Goal: Task Accomplishment & Management: Manage account settings

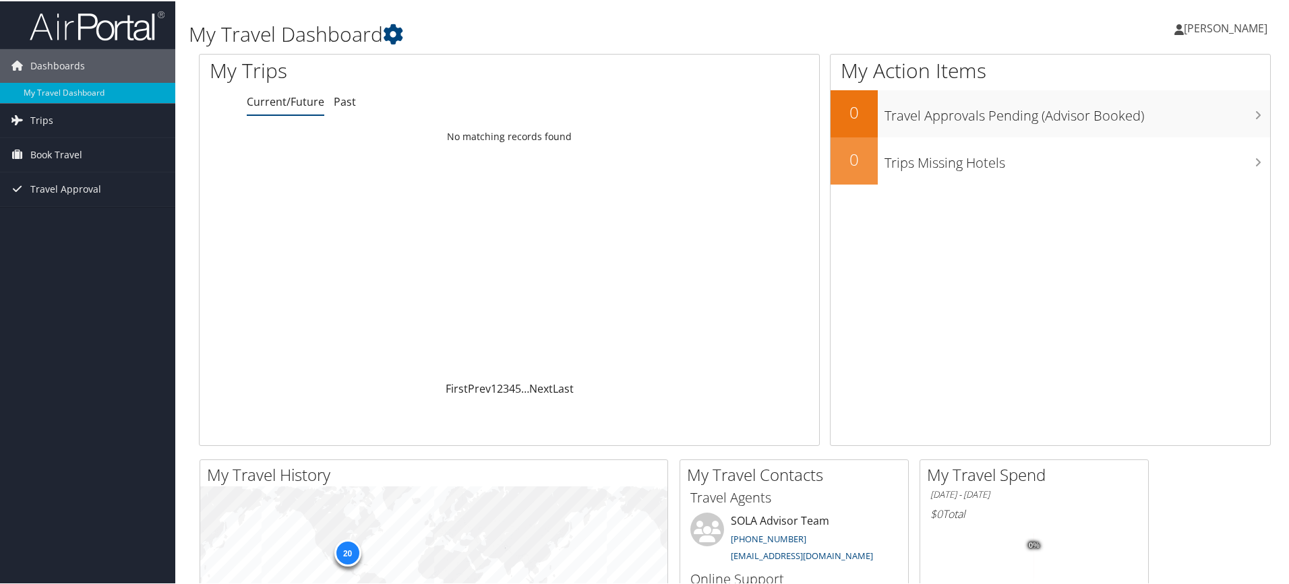
click at [0, 0] on icon at bounding box center [0, 0] width 0 height 0
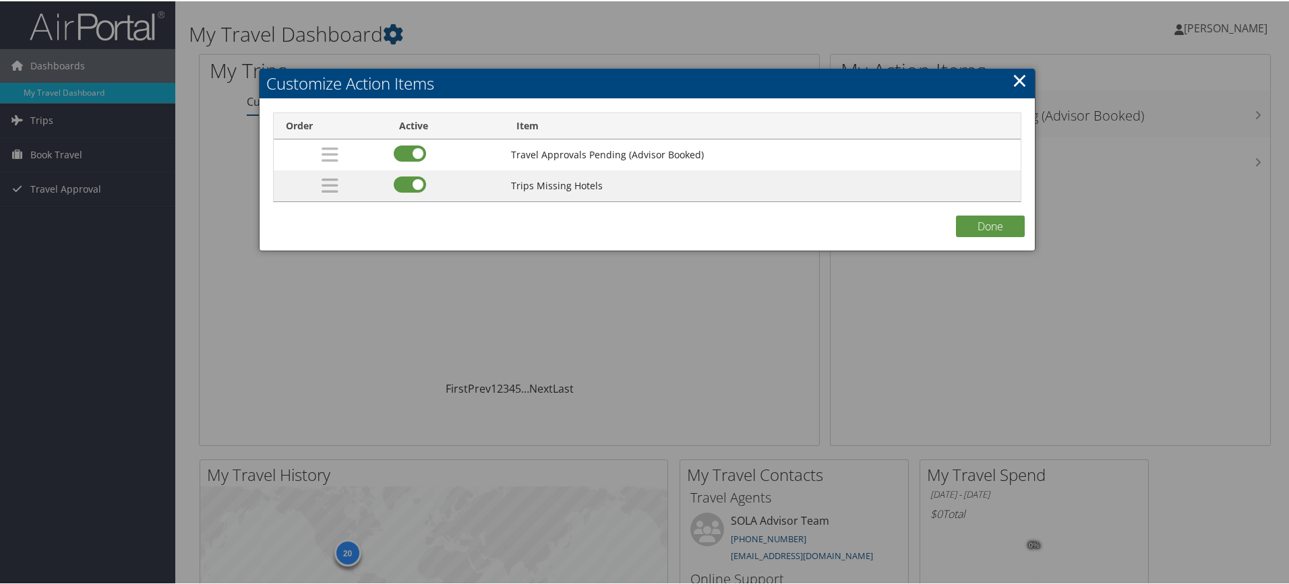
click at [1015, 71] on link "×" at bounding box center [1020, 78] width 16 height 27
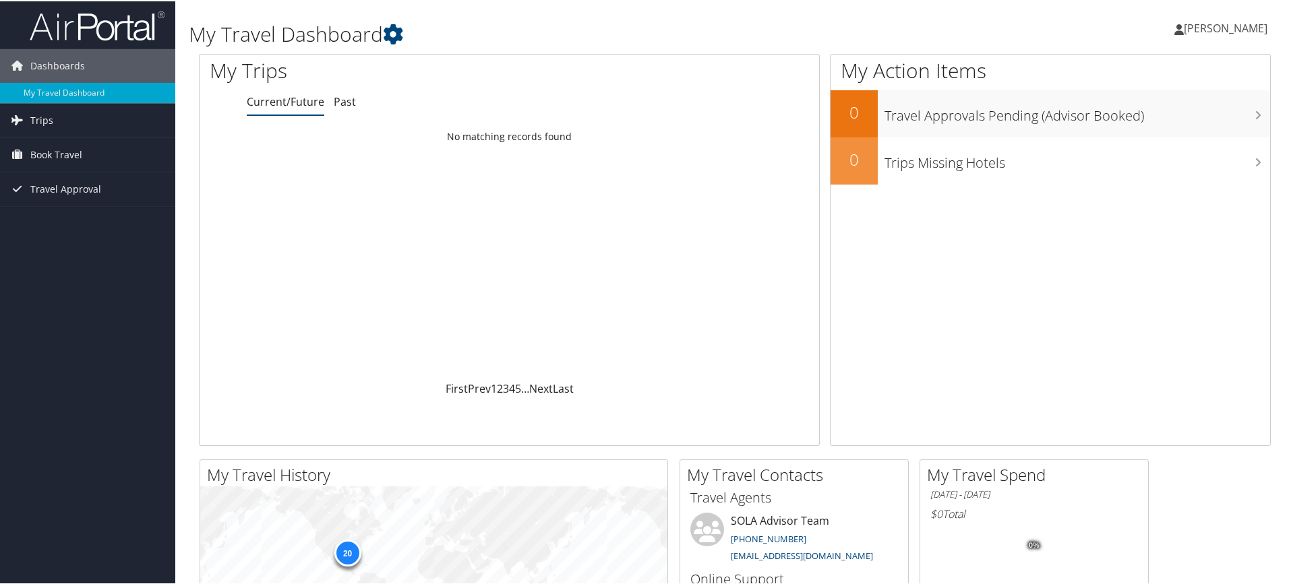
click at [1184, 28] on span "[PERSON_NAME]" at bounding box center [1226, 27] width 84 height 15
click at [1144, 121] on link "View Travel Profile" at bounding box center [1190, 120] width 150 height 23
click at [0, 0] on icon at bounding box center [0, 0] width 0 height 0
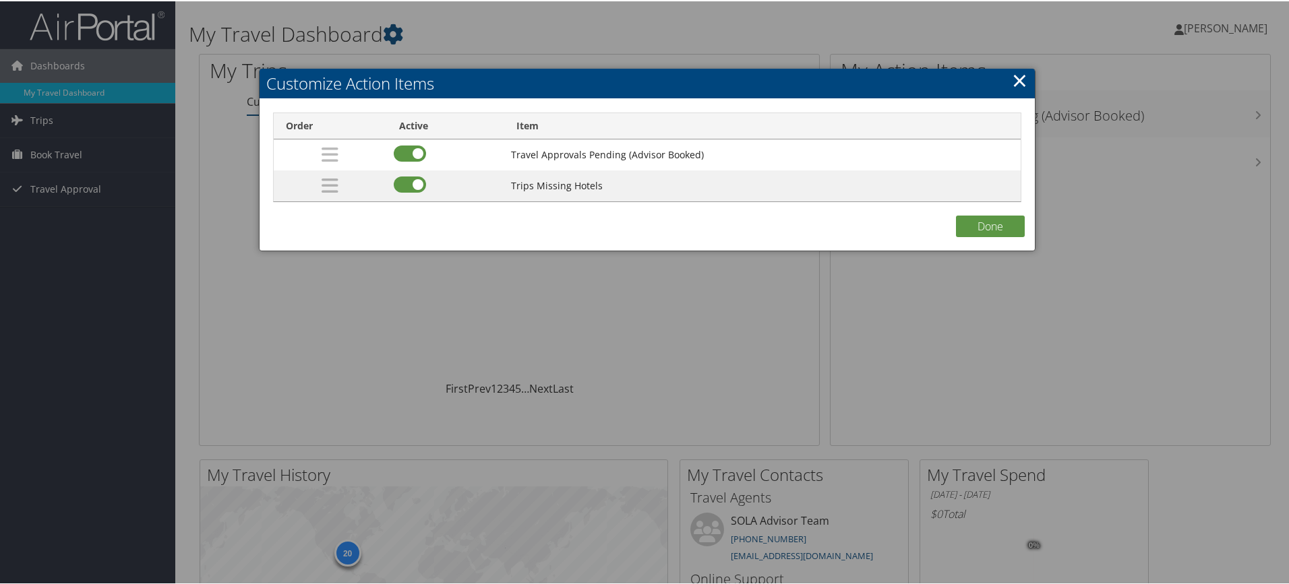
click at [1020, 78] on link "×" at bounding box center [1020, 78] width 16 height 27
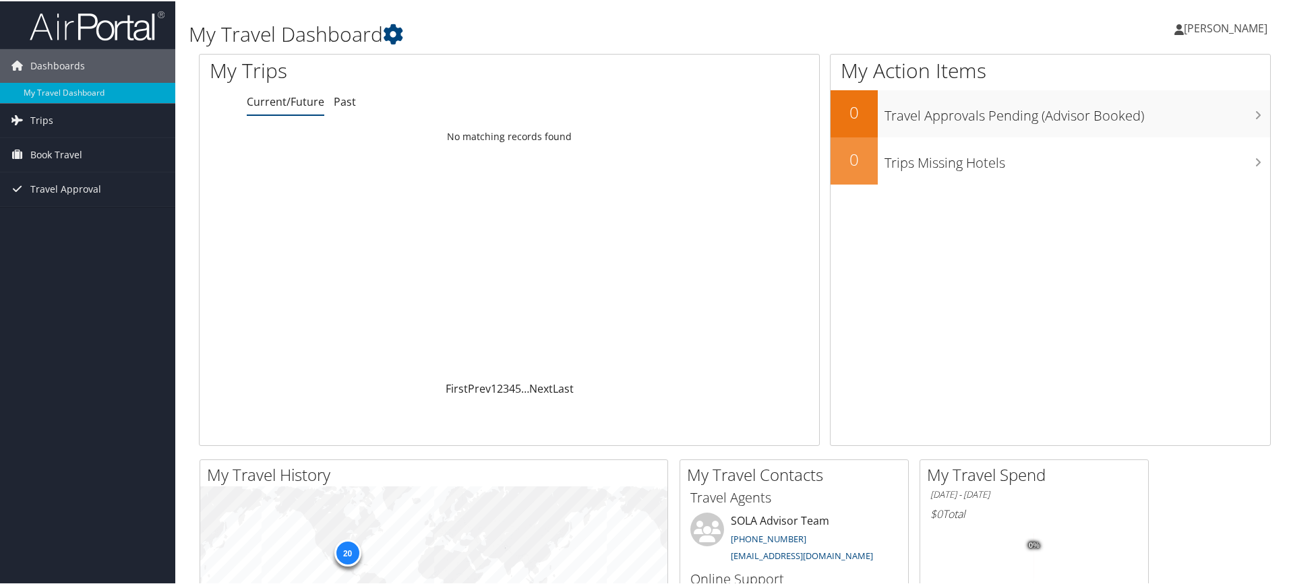
click at [1212, 24] on span "[PERSON_NAME]" at bounding box center [1226, 27] width 84 height 15
click at [1147, 77] on link "My Settings" at bounding box center [1190, 74] width 150 height 23
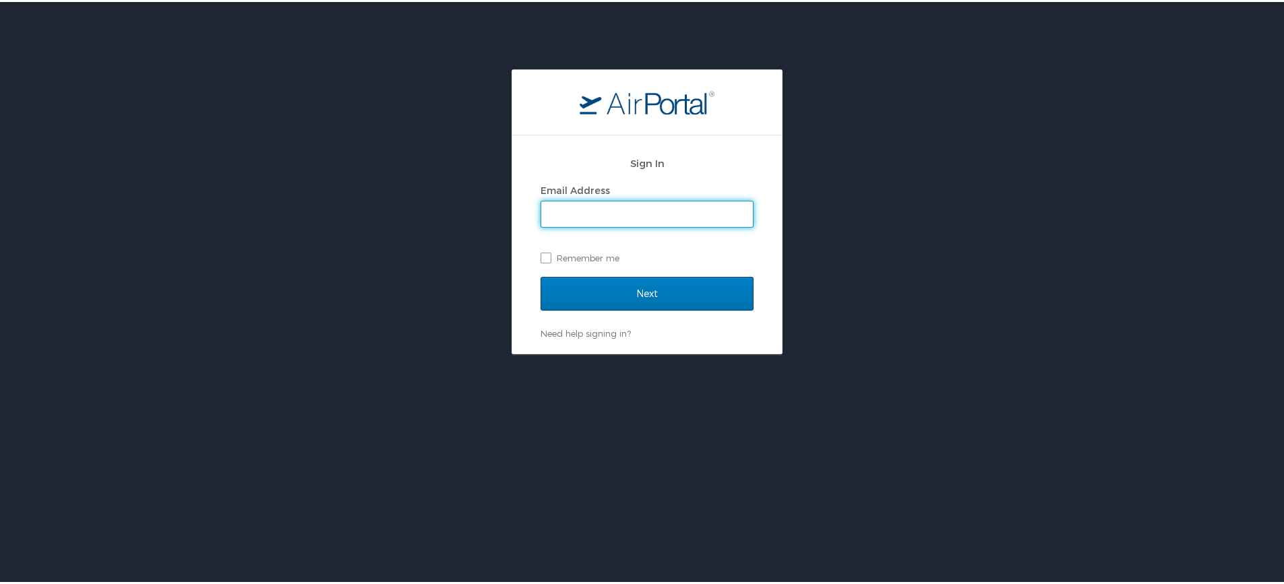
click at [569, 210] on input "Email Address" at bounding box center [647, 213] width 212 height 26
type input "vincent.lenguyen@la.gov"
click at [541, 259] on label "Remember me" at bounding box center [647, 256] width 213 height 20
click at [541, 259] on input "Remember me" at bounding box center [545, 255] width 9 height 9
checkbox input "true"
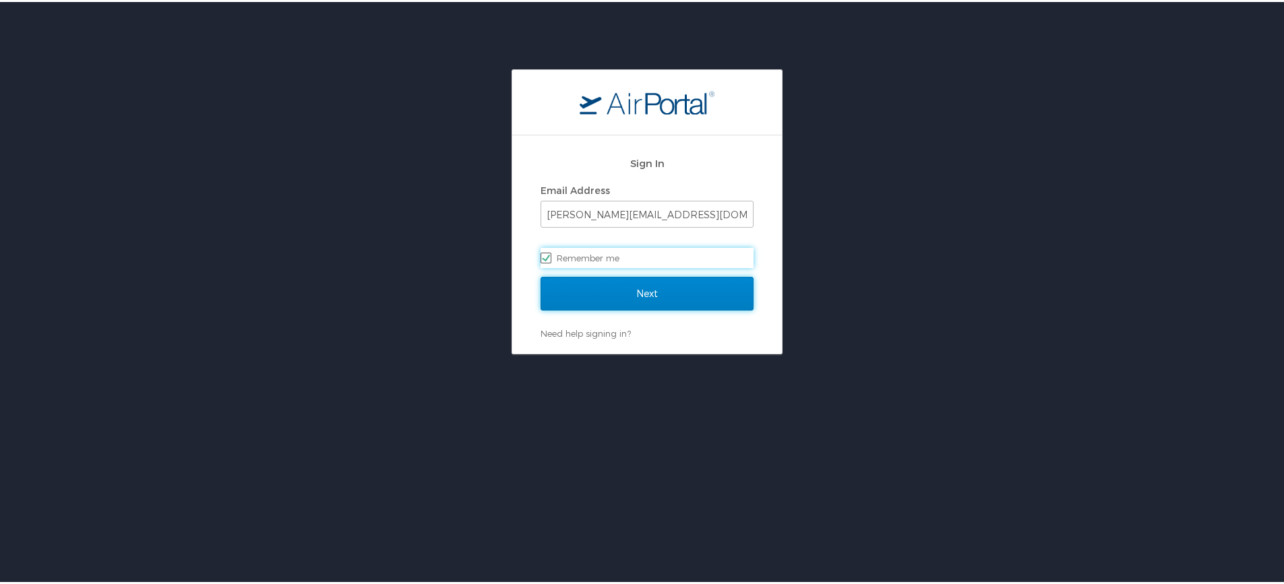
click at [577, 288] on input "Next" at bounding box center [647, 292] width 213 height 34
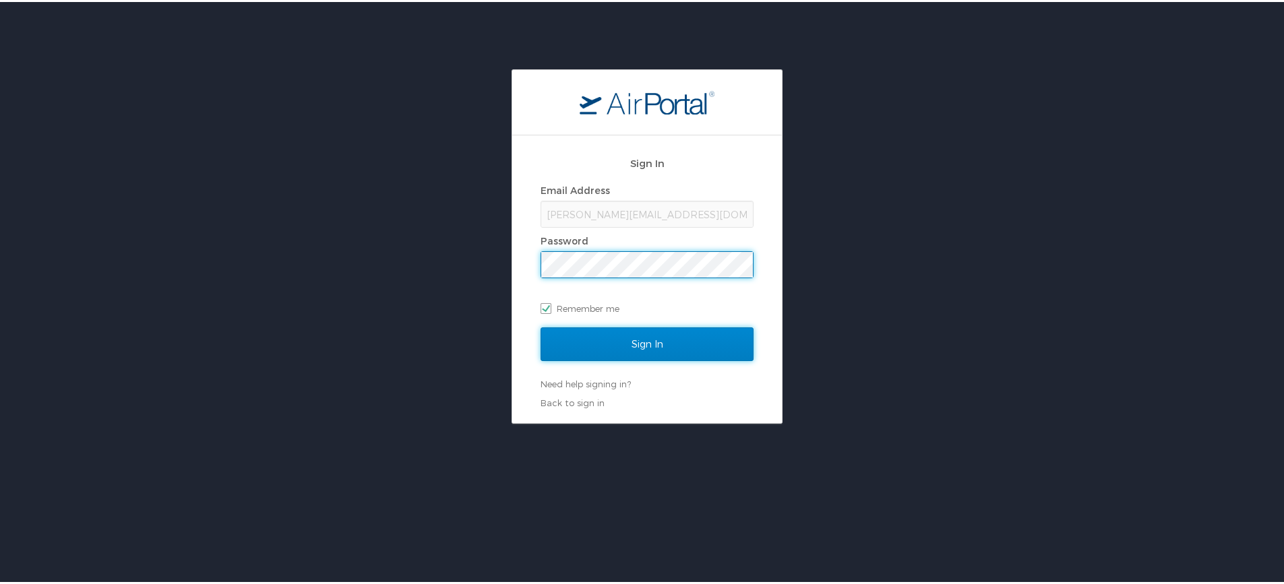
click at [586, 344] on input "Sign In" at bounding box center [647, 343] width 213 height 34
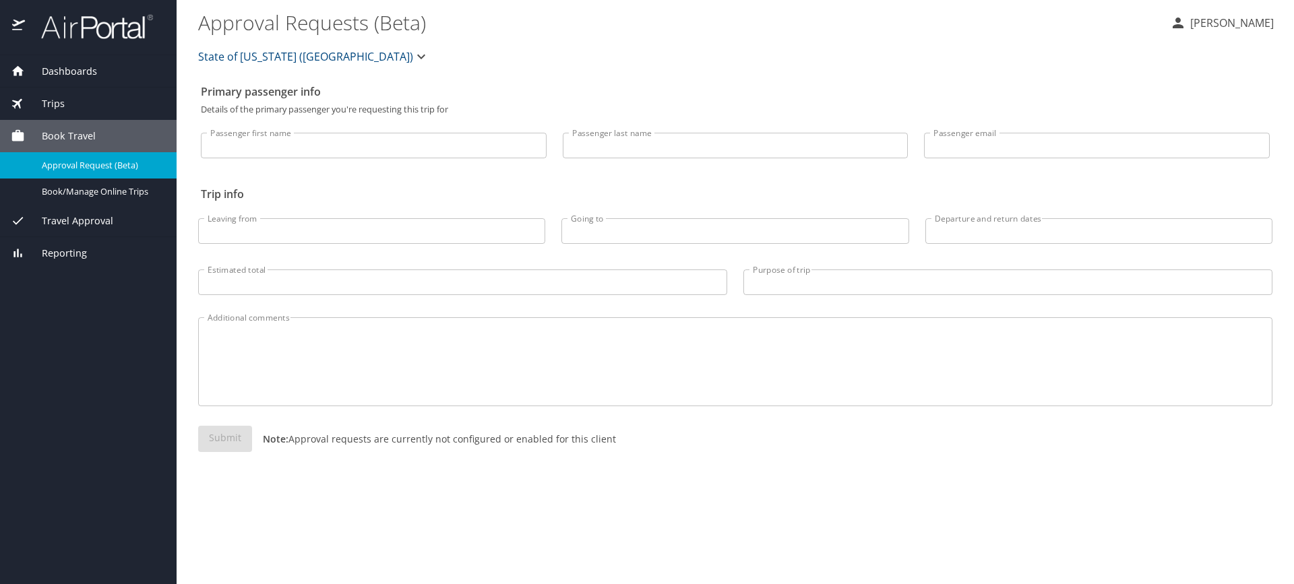
click at [1170, 24] on icon "button" at bounding box center [1178, 23] width 16 height 16
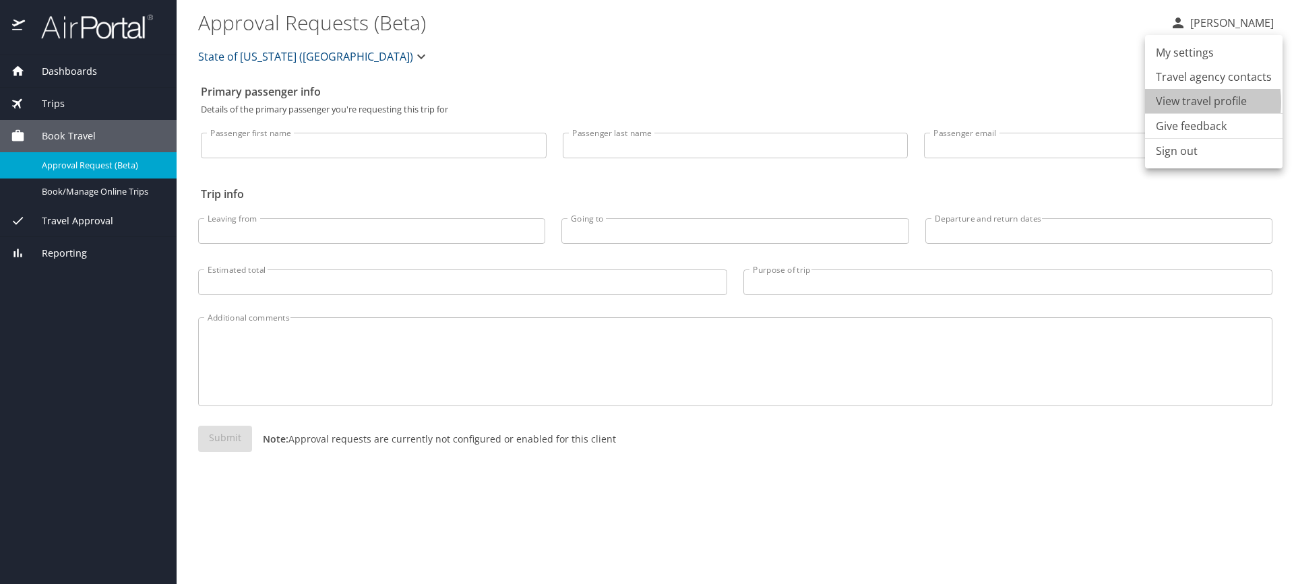
click at [1176, 102] on li "View travel profile" at bounding box center [1214, 101] width 138 height 24
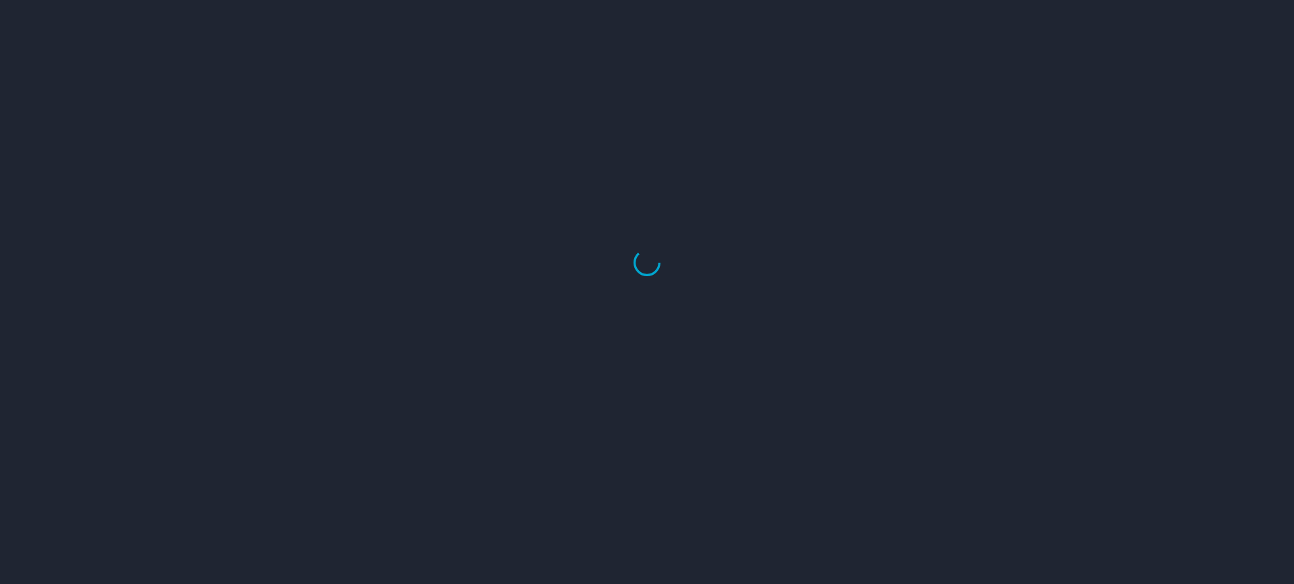
select select "US"
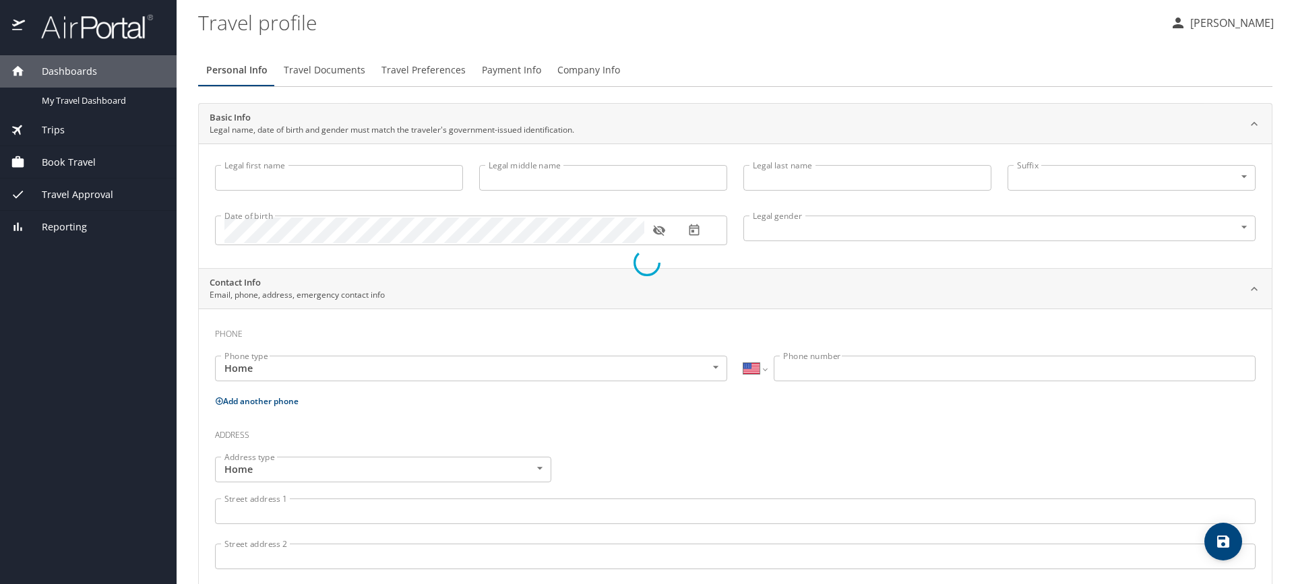
type input "[PERSON_NAME]"
type input "LENGUYEN"
type input "Male"
type input "Linda (Nhung)"
type input "Huynh"
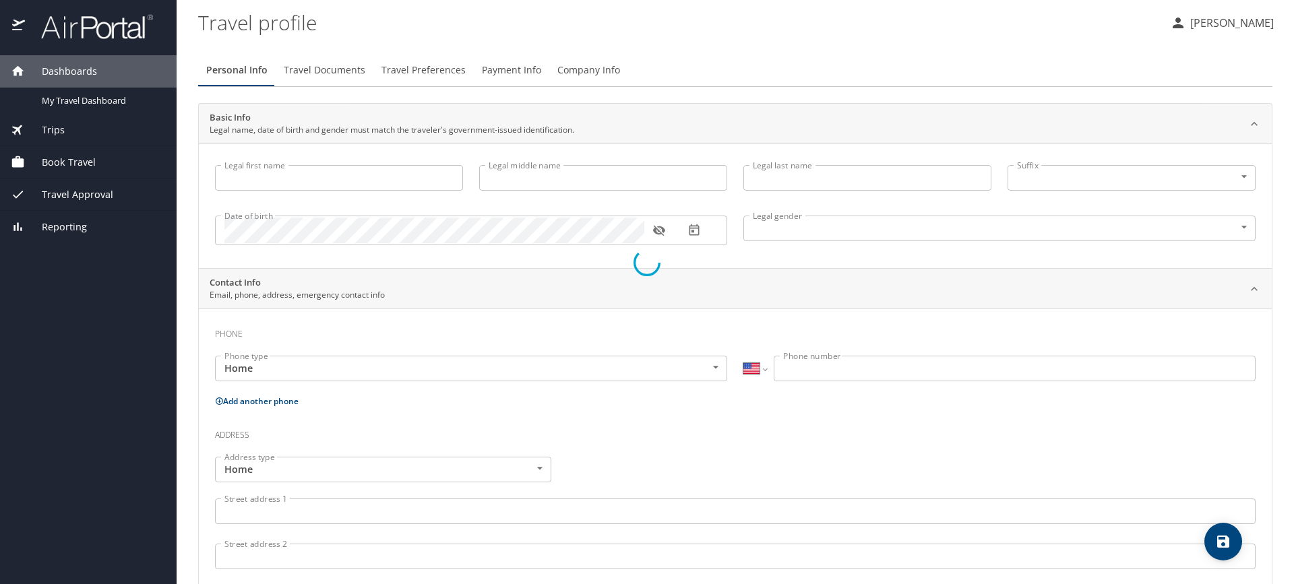
type input "(225) 266-5600"
select select "US"
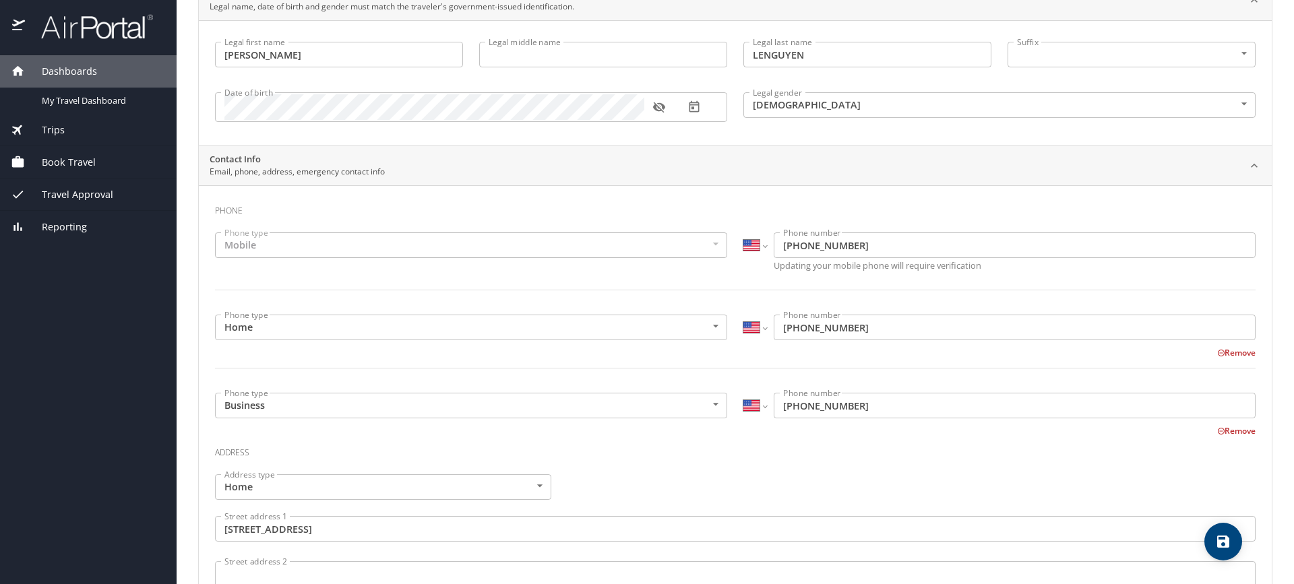
scroll to position [135, 0]
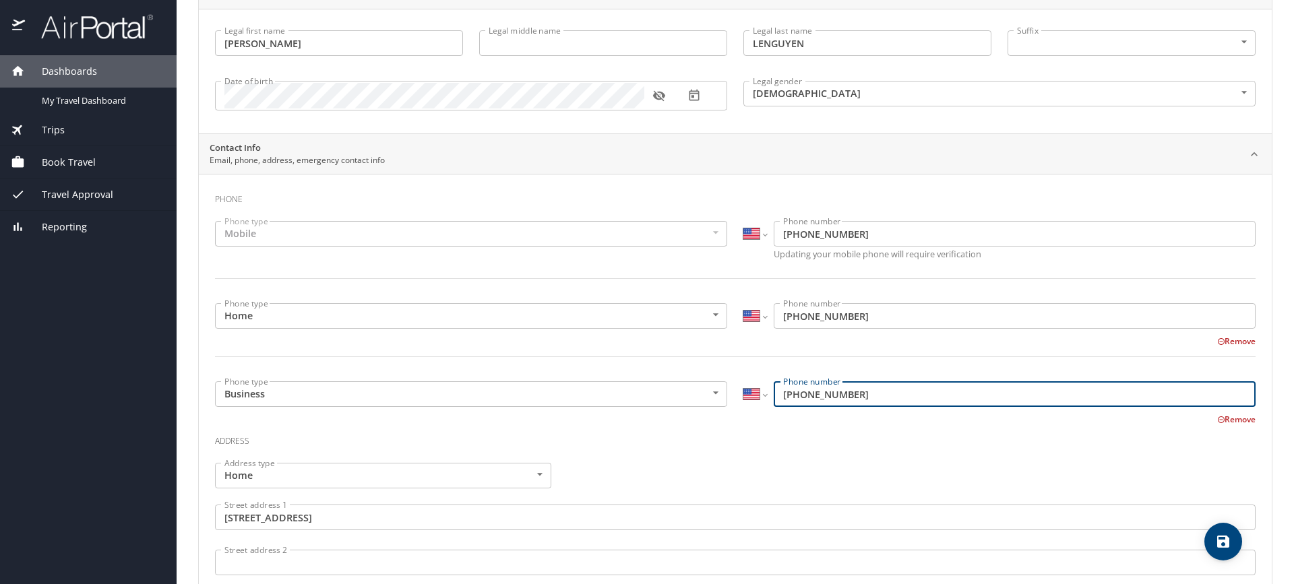
click at [865, 398] on input "(225) 922-2536" at bounding box center [1015, 394] width 482 height 26
type input "(225) 205-3246"
click at [723, 469] on div "Address type Home Home Address type Street address 1 9034 Lake Ridge Drive Stre…" at bounding box center [735, 590] width 1057 height 270
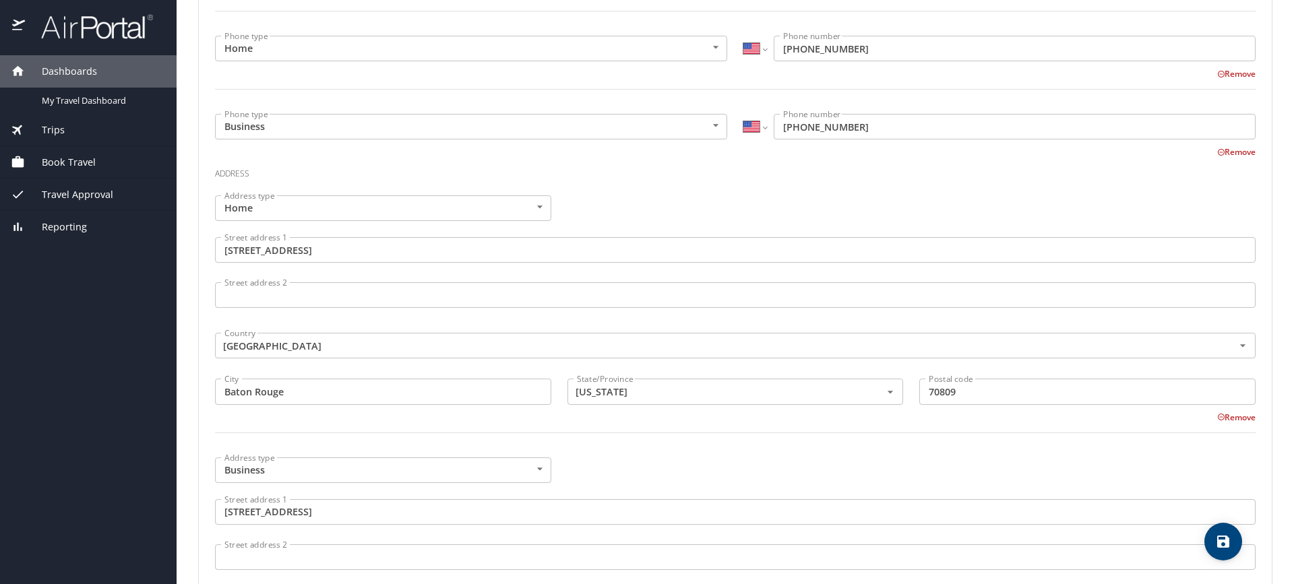
scroll to position [404, 0]
click at [416, 510] on input "7919 Independence Blvd, Box A-21" at bounding box center [735, 510] width 1041 height 26
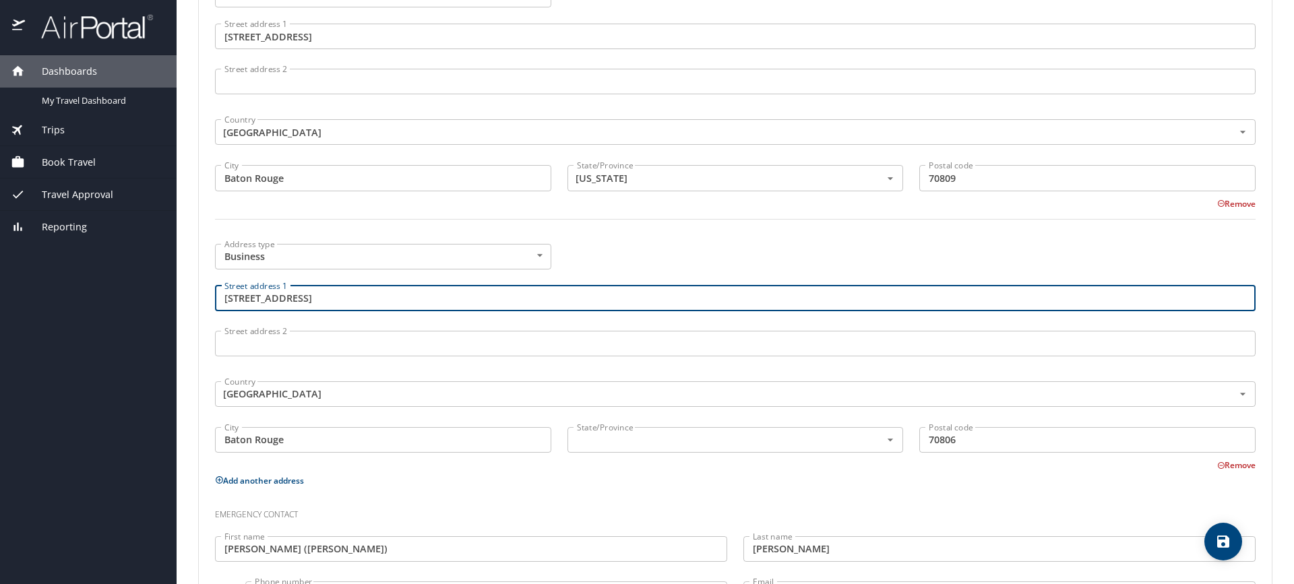
scroll to position [683, 0]
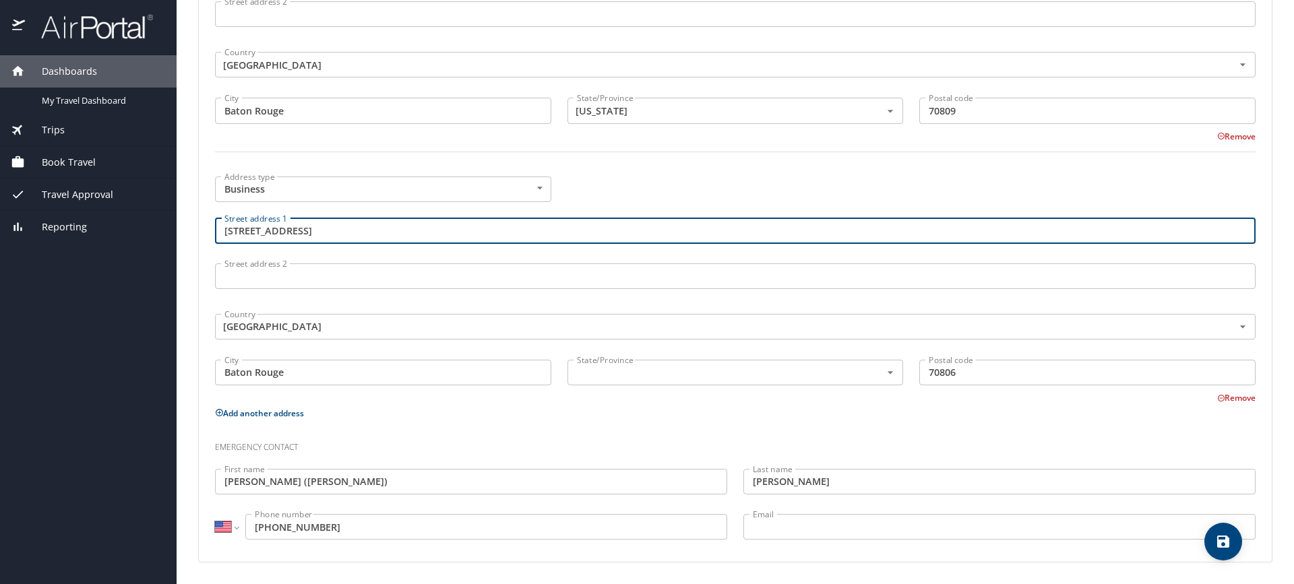
type input "7919 Independence Blvd, Box A-20"
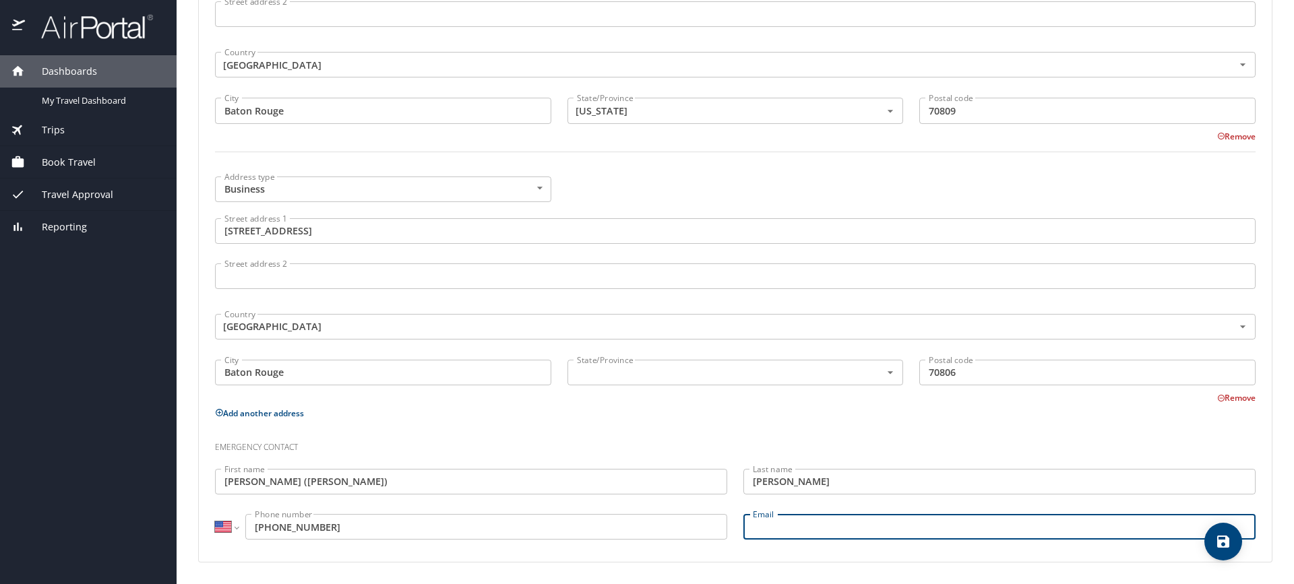
click at [770, 533] on input "Email" at bounding box center [999, 527] width 512 height 26
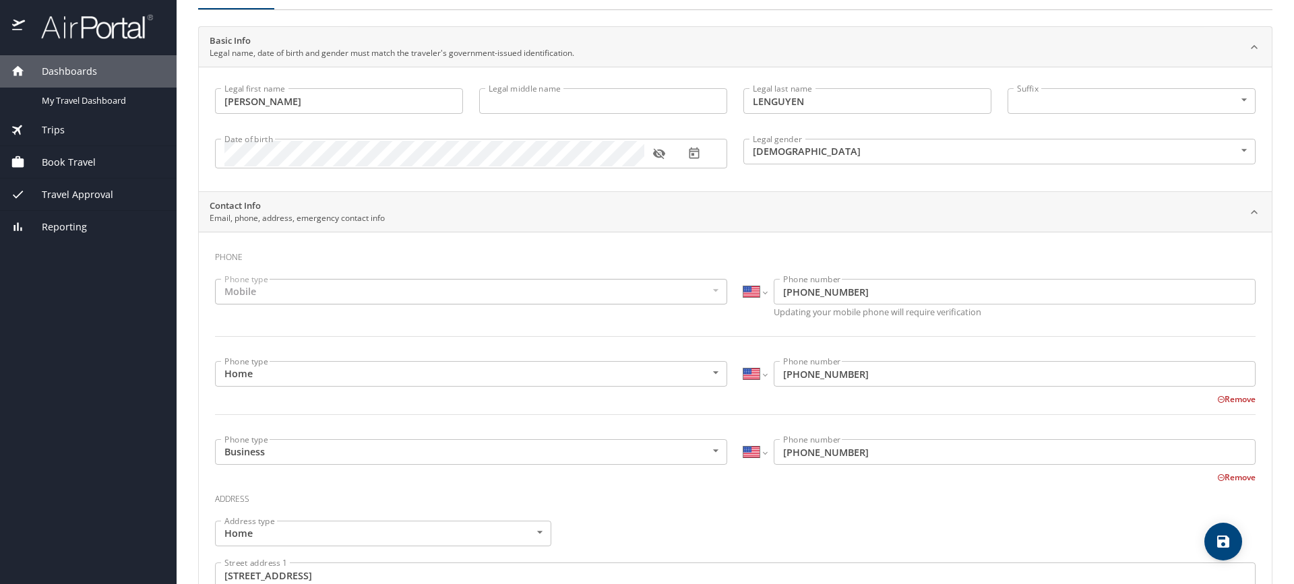
scroll to position [0, 0]
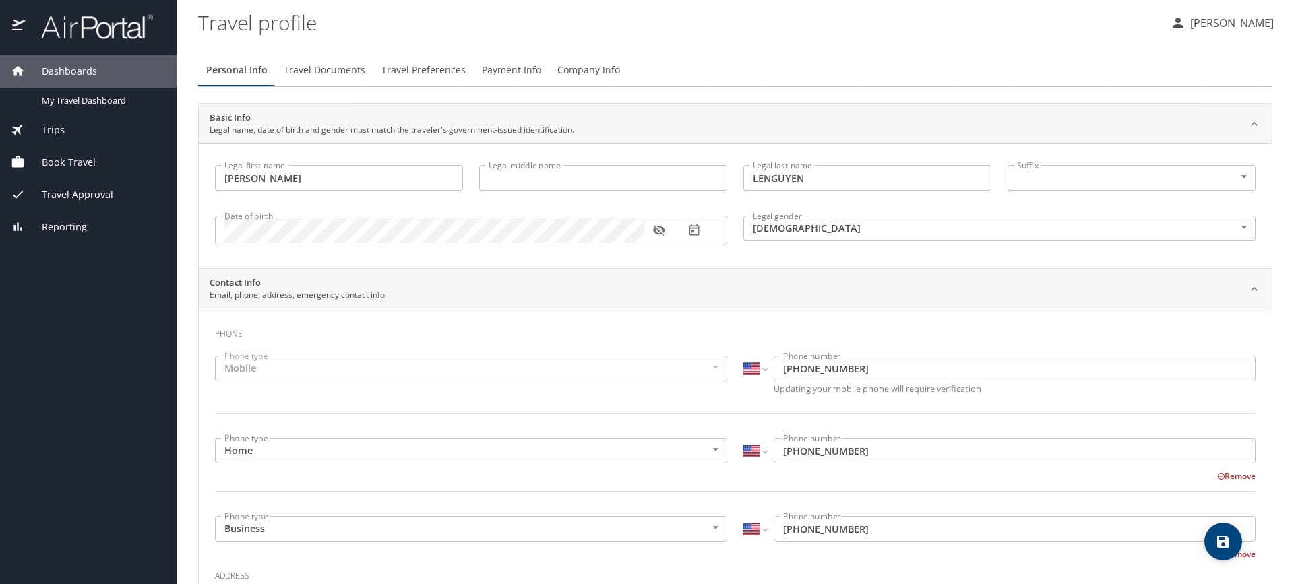
type input "Jsale326@GMAIL.COM"
click at [312, 66] on span "Travel Documents" at bounding box center [325, 70] width 82 height 17
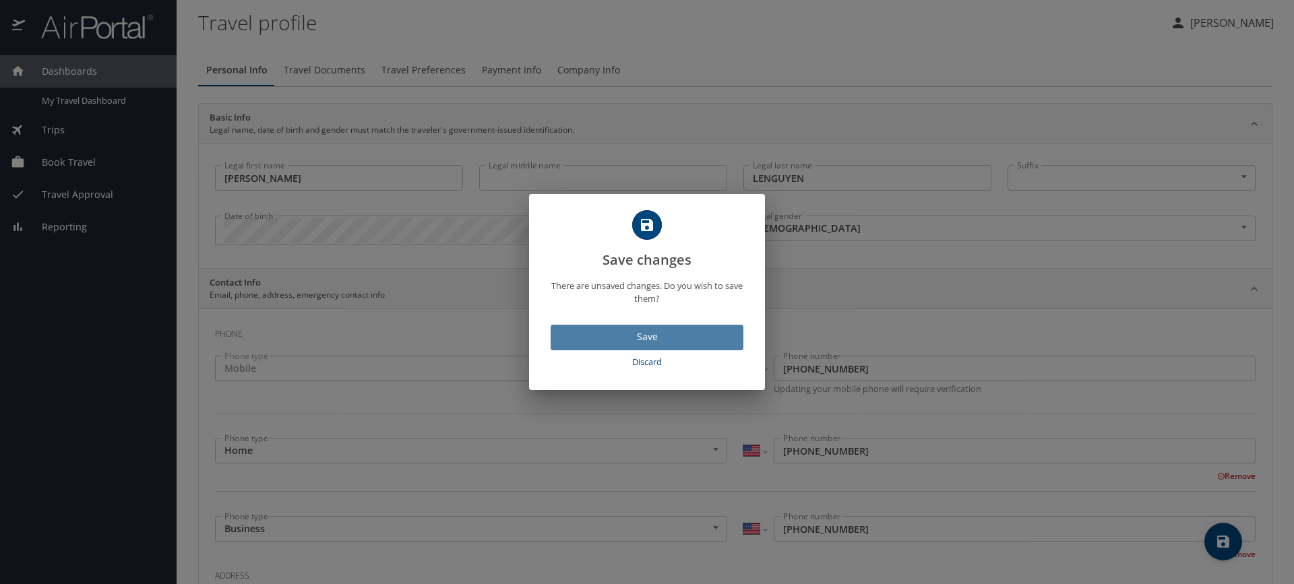
click at [646, 335] on span "Save" at bounding box center [646, 337] width 171 height 17
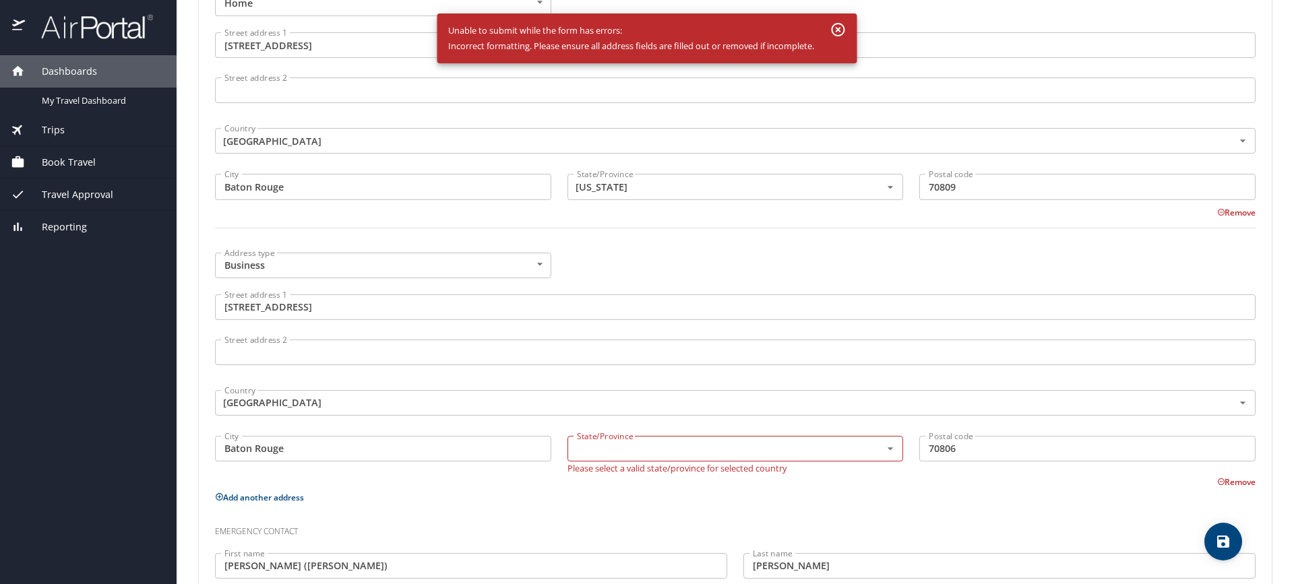
scroll to position [692, 0]
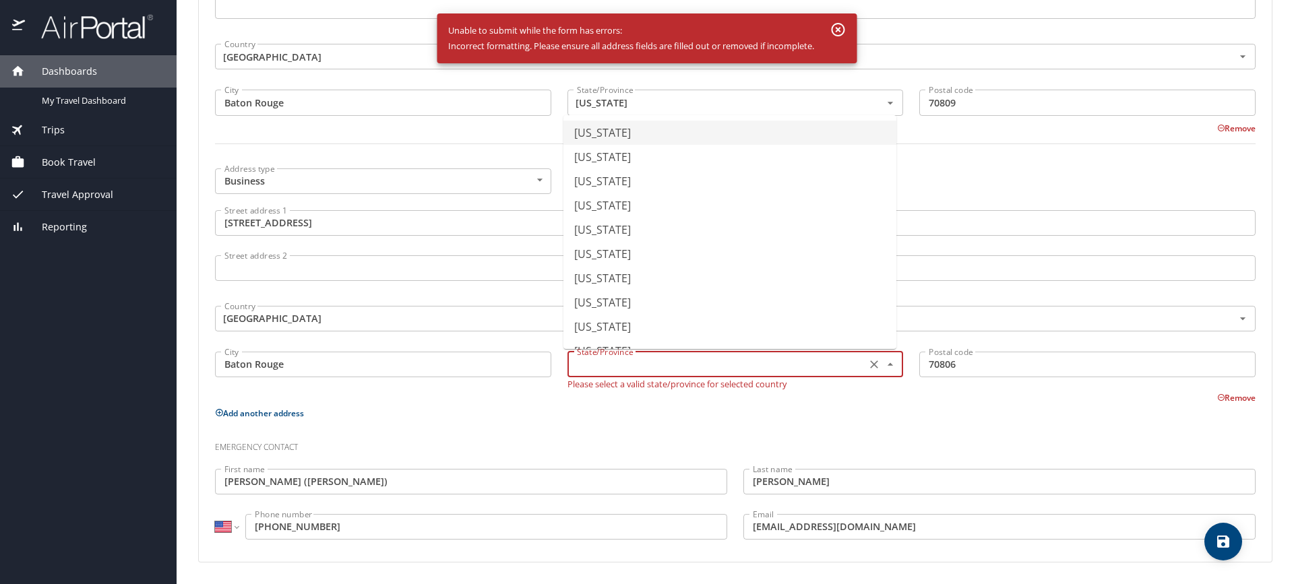
click at [645, 371] on input "text" at bounding box center [716, 365] width 288 height 18
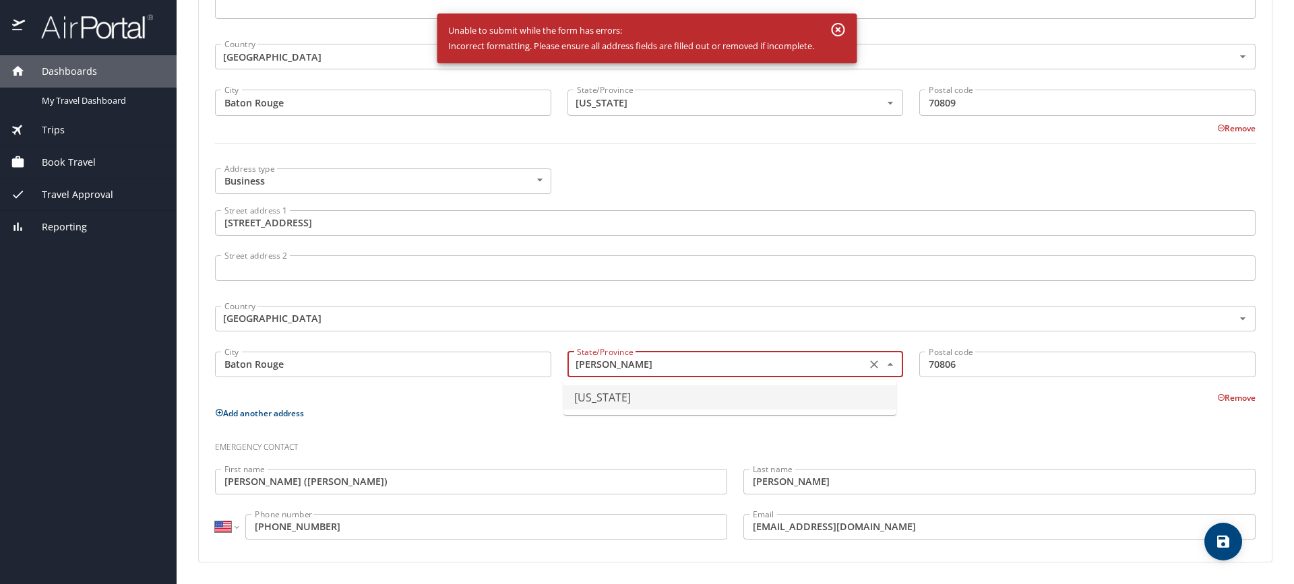
click at [591, 396] on li "Louisiana" at bounding box center [729, 398] width 333 height 24
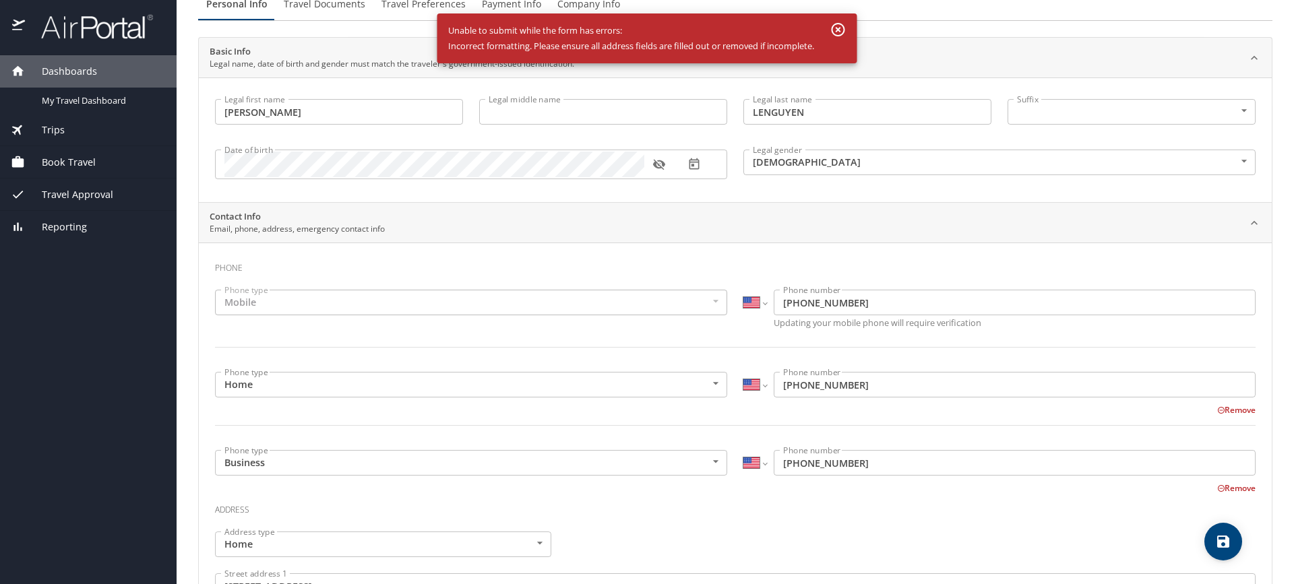
scroll to position [0, 0]
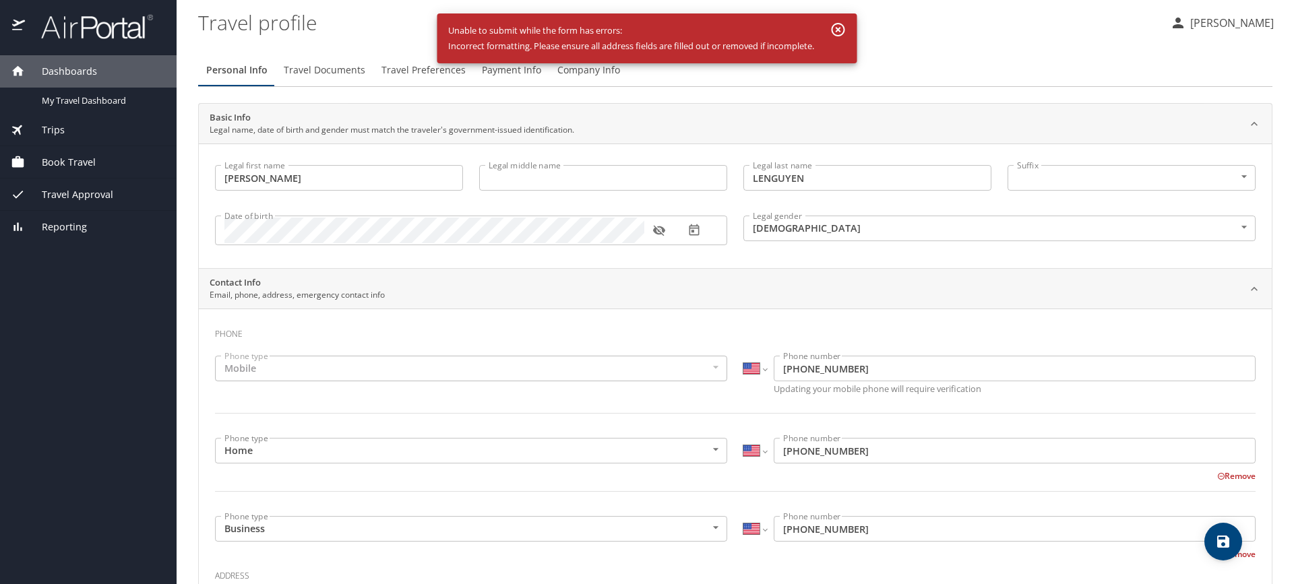
type input "Louisiana"
click at [841, 30] on icon "button" at bounding box center [838, 29] width 13 height 13
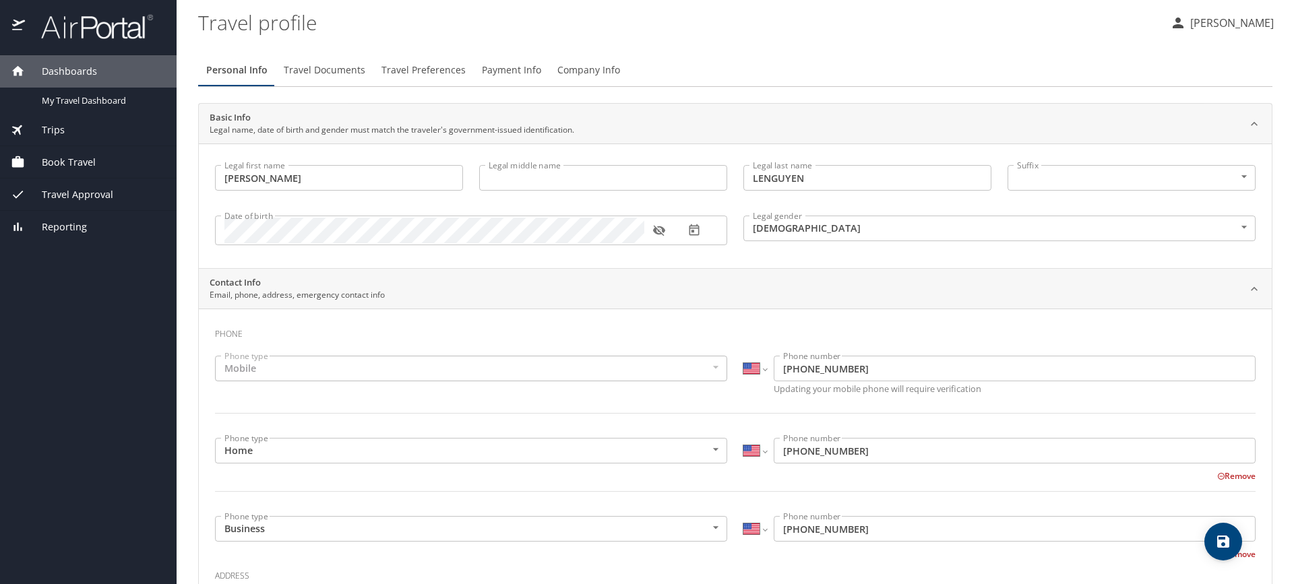
click at [329, 63] on span "Travel Documents" at bounding box center [325, 70] width 82 height 17
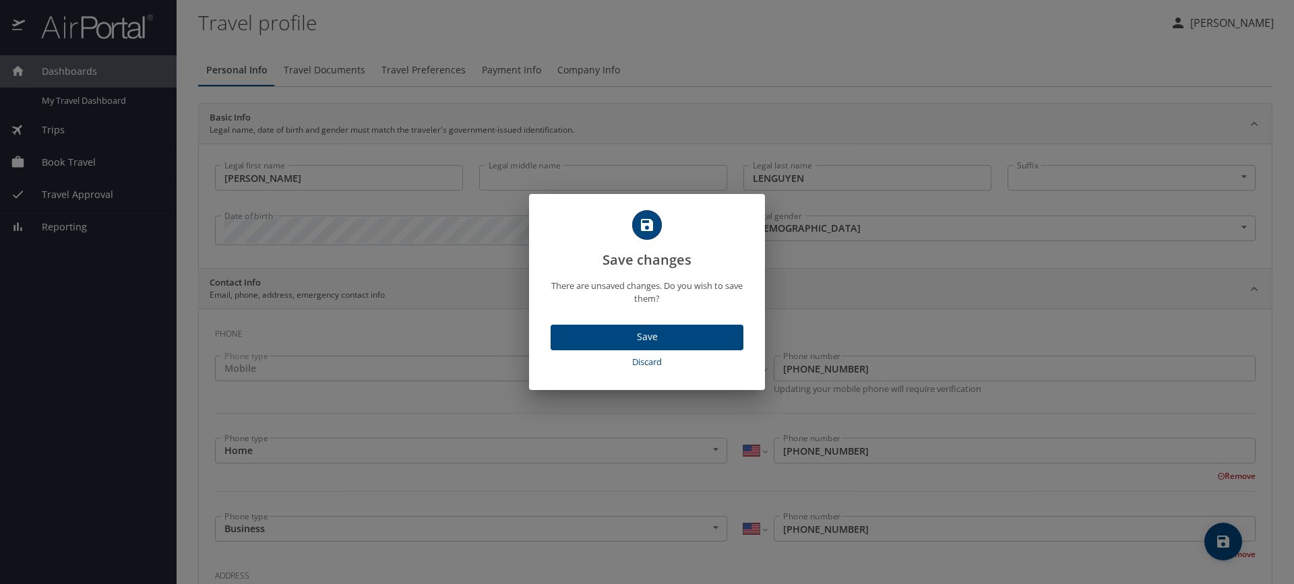
click at [640, 329] on span "Save" at bounding box center [646, 337] width 171 height 17
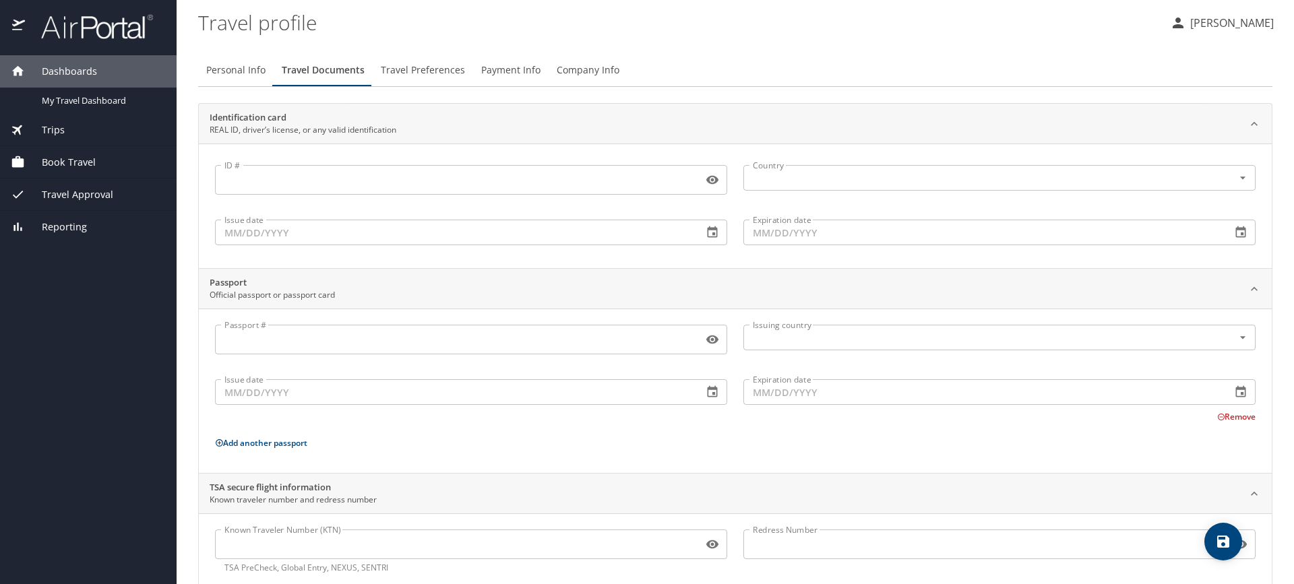
click at [407, 67] on span "Travel Preferences" at bounding box center [423, 70] width 84 height 17
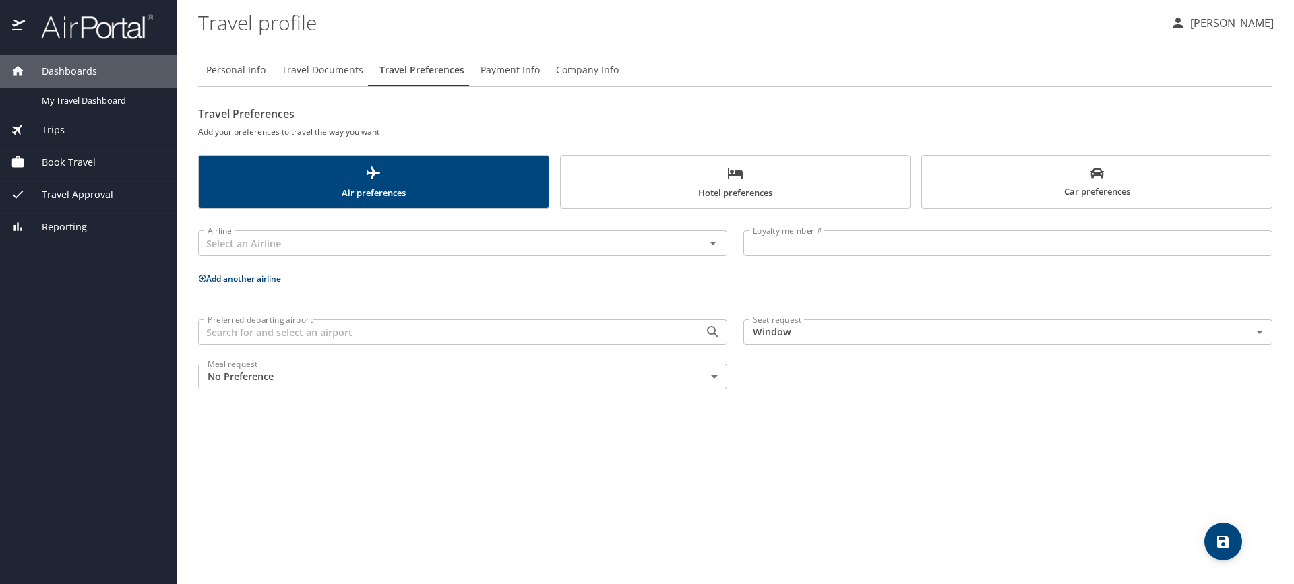
click at [503, 75] on span "Payment Info" at bounding box center [510, 70] width 59 height 17
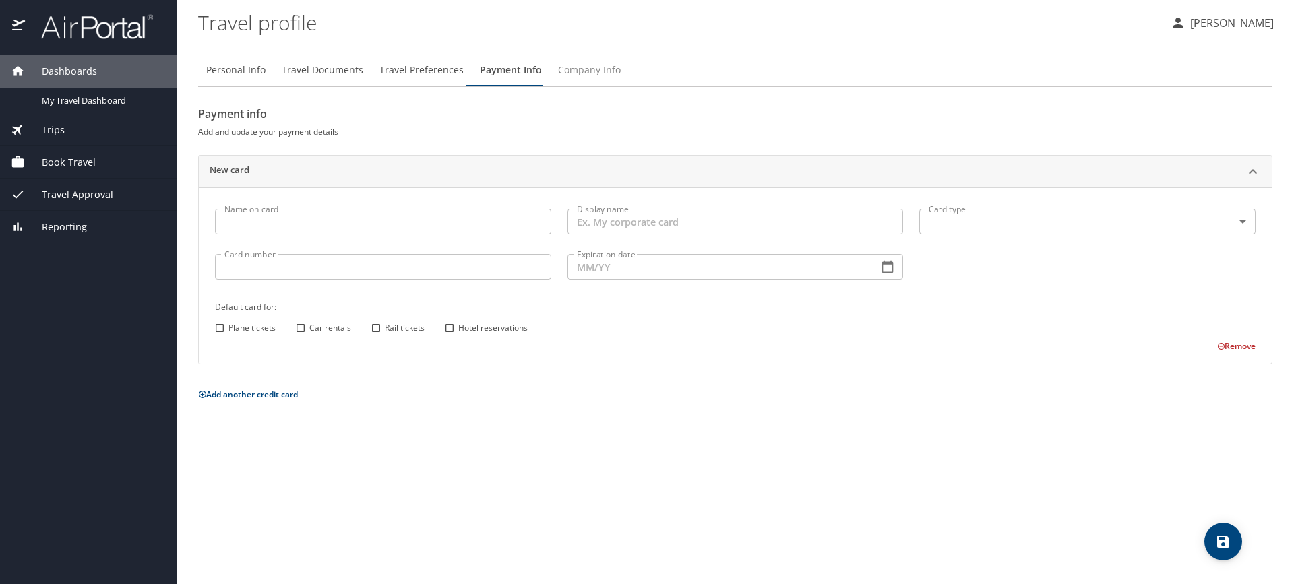
click at [592, 69] on span "Company Info" at bounding box center [589, 70] width 63 height 17
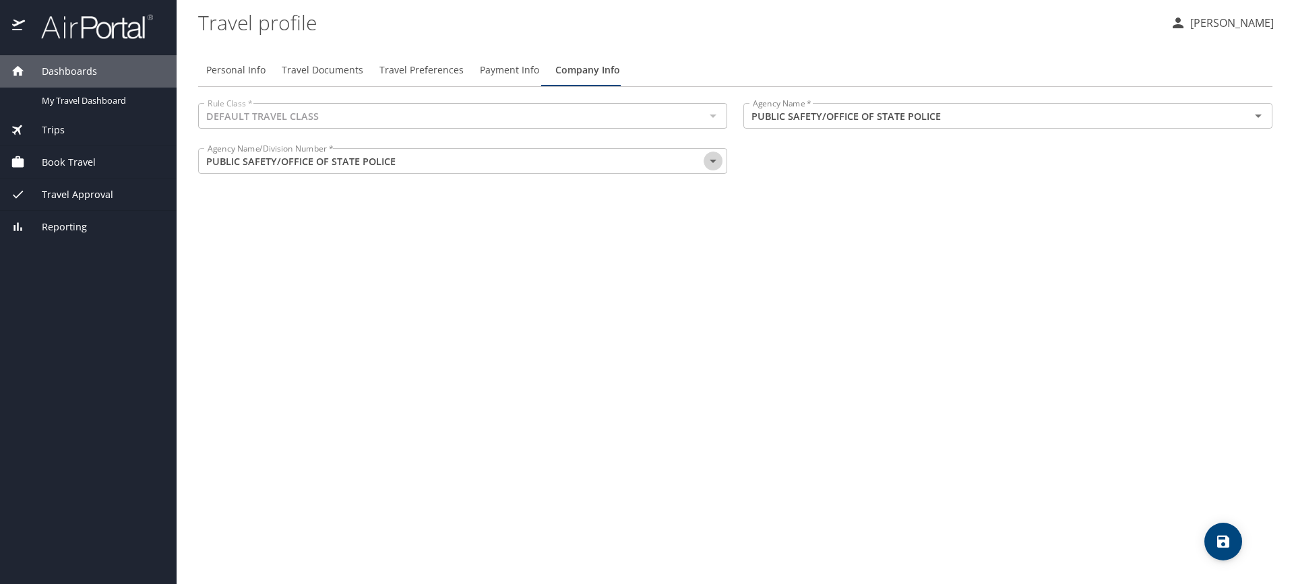
click at [712, 164] on icon "Open" at bounding box center [713, 161] width 16 height 16
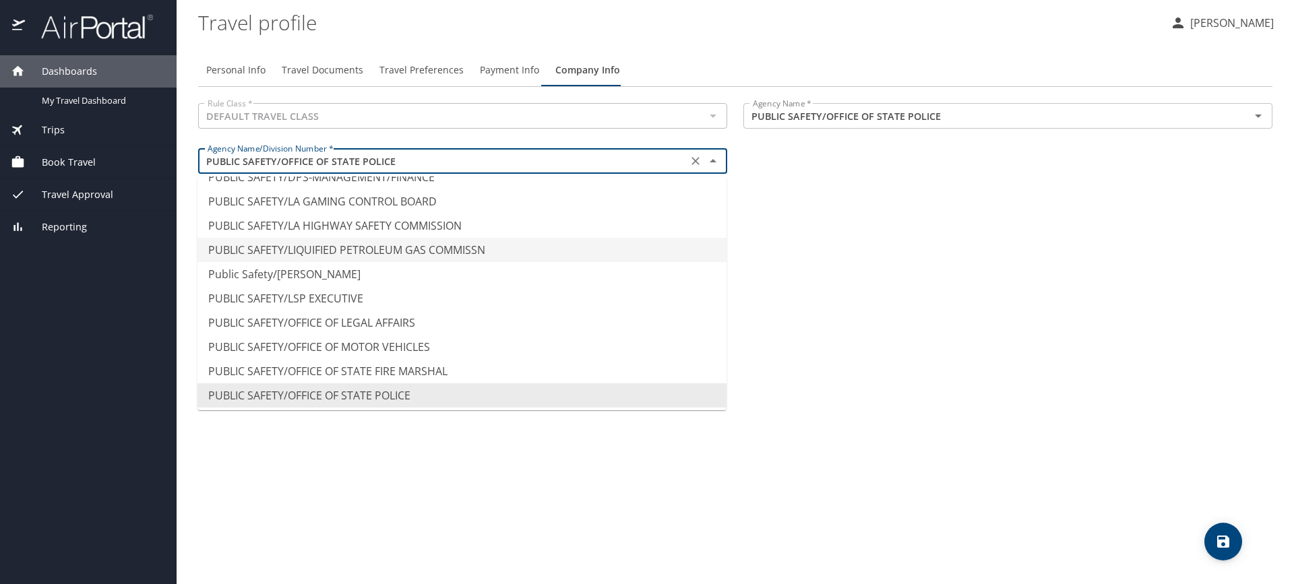
scroll to position [8855, 0]
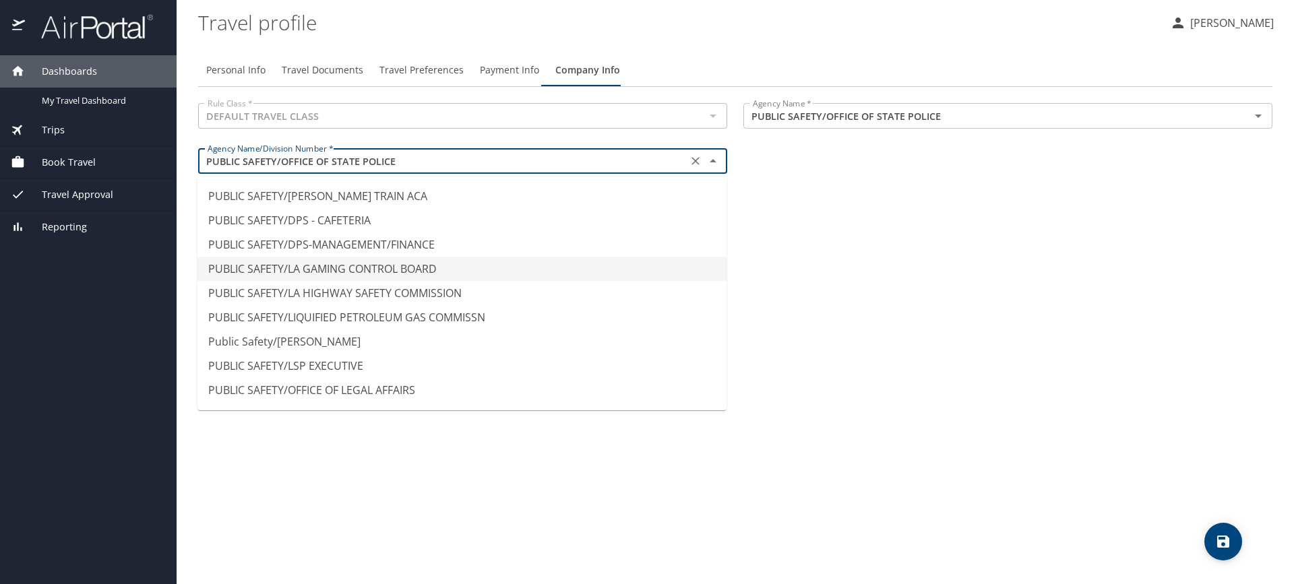
type input "PUBLIC SAFETY/LA GAMING CONTROL BOARD"
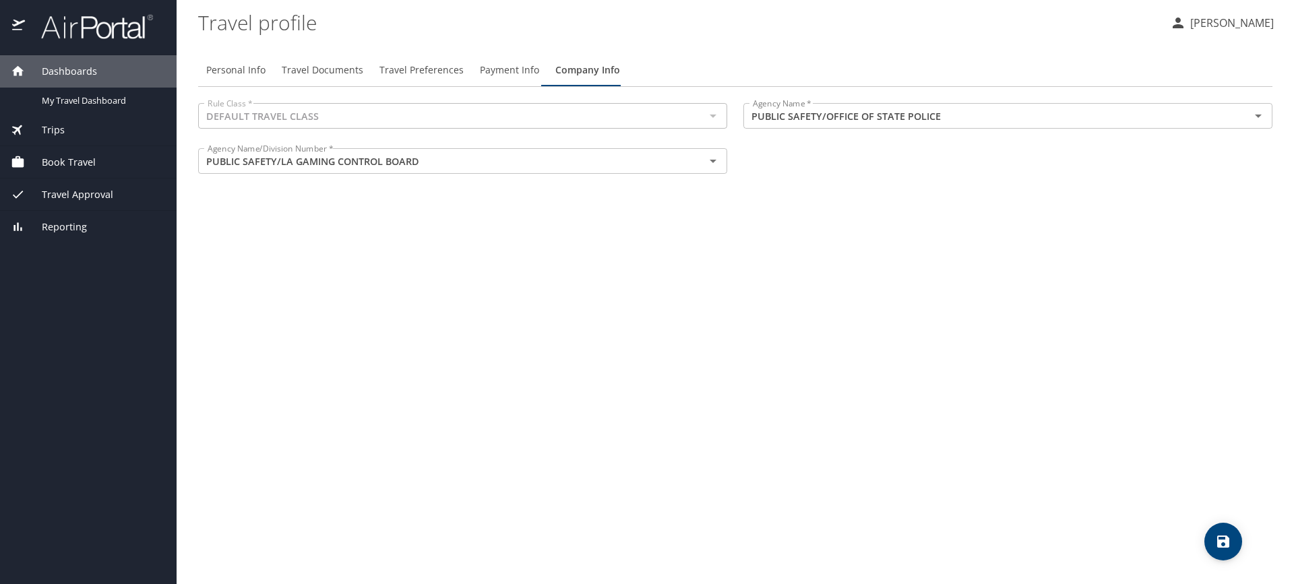
click at [717, 162] on icon "Open" at bounding box center [713, 161] width 16 height 16
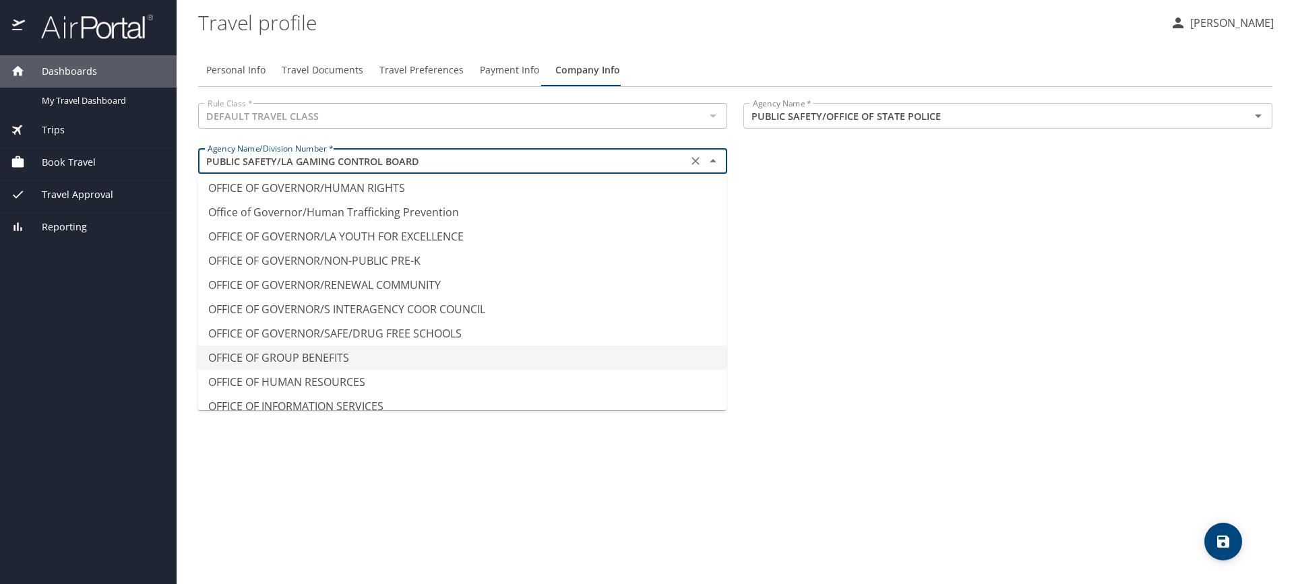
scroll to position [8054, 0]
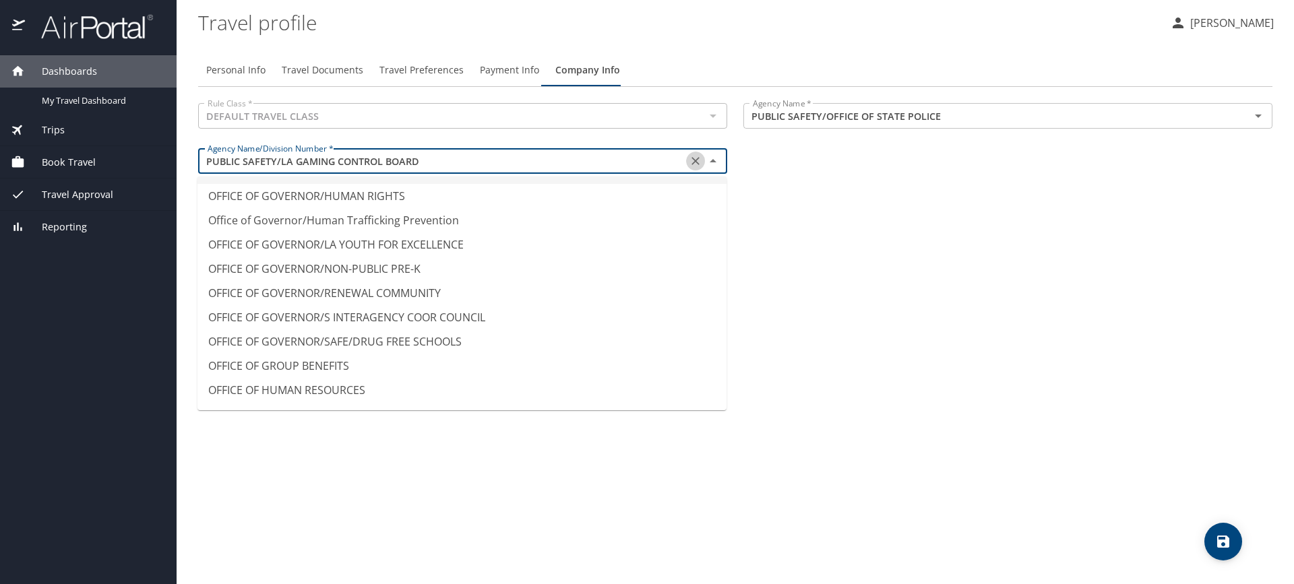
click at [695, 161] on icon "Clear" at bounding box center [696, 161] width 8 height 8
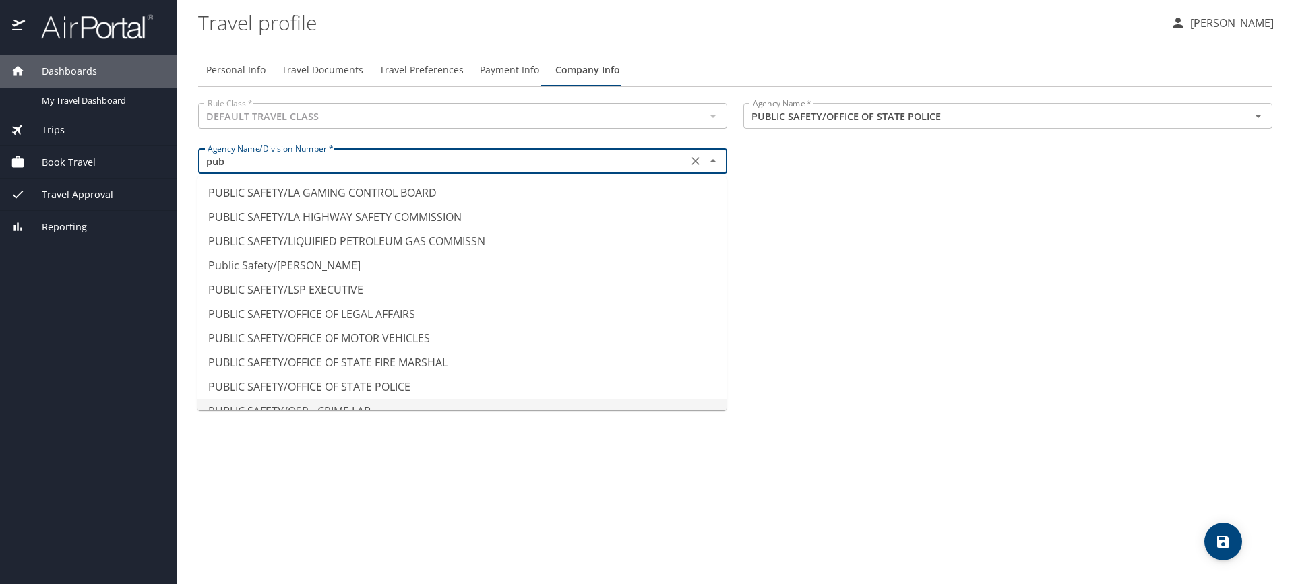
scroll to position [413, 0]
click at [381, 363] on li "PUBLIC SAFETY/OFFICE OF STATE POLICE" at bounding box center [461, 364] width 529 height 24
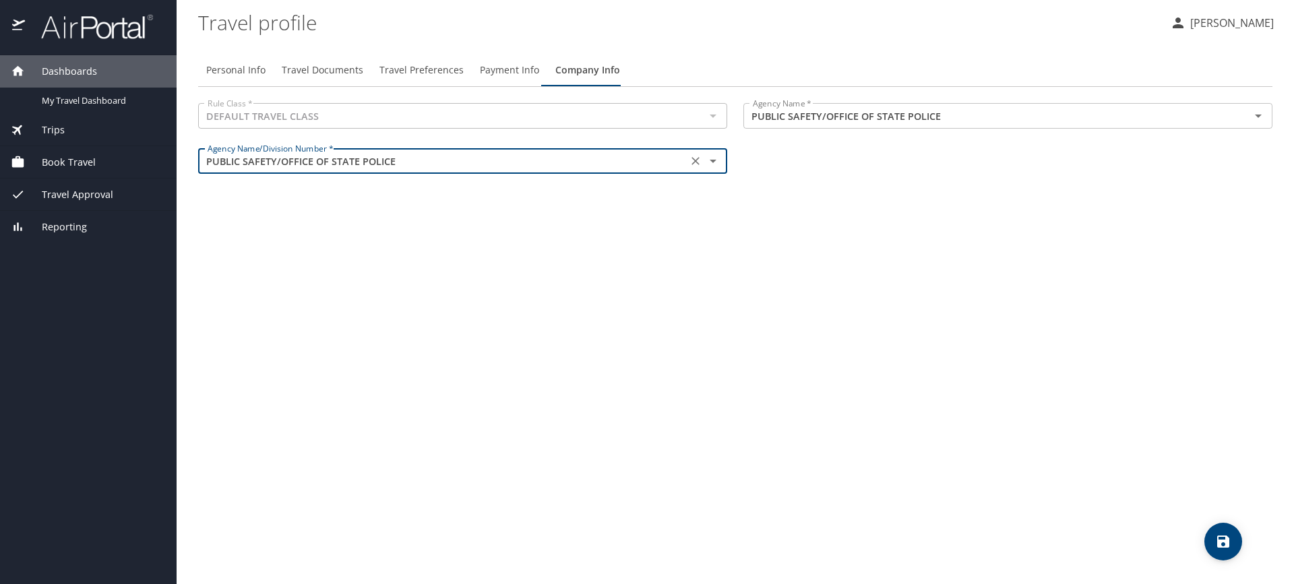
type input "PUBLIC SAFETY/OFFICE OF STATE POLICE"
click at [721, 310] on div "Personal Info Travel Documents Travel Preferences Payment Info Company Info Rul…" at bounding box center [735, 313] width 1074 height 541
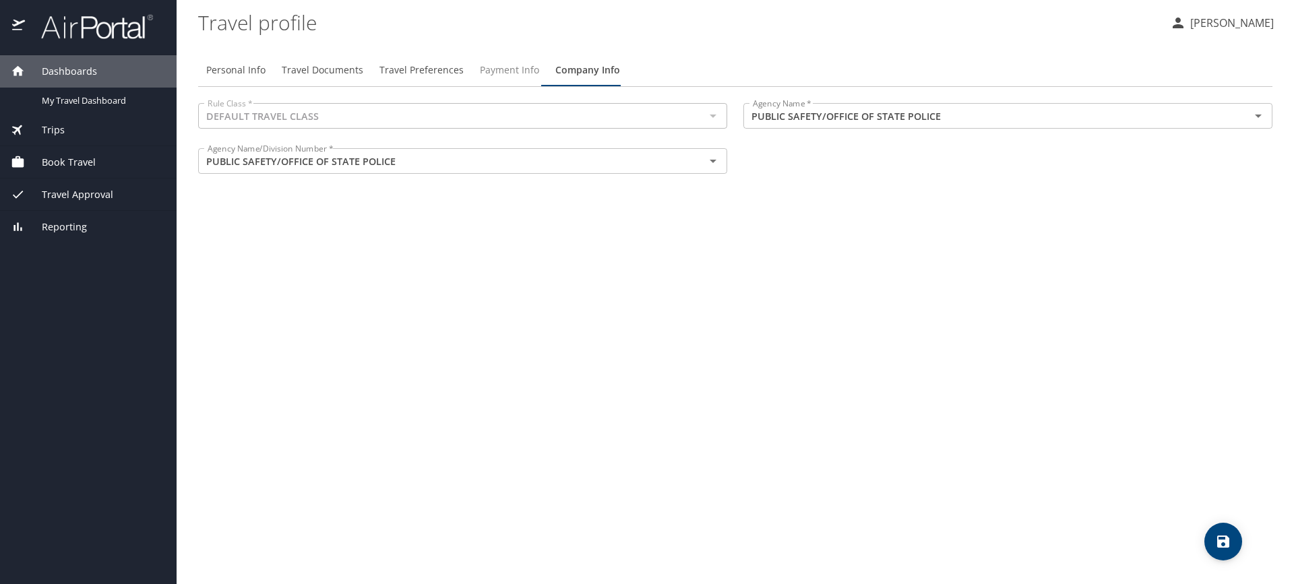
click at [495, 64] on span "Payment Info" at bounding box center [509, 70] width 59 height 17
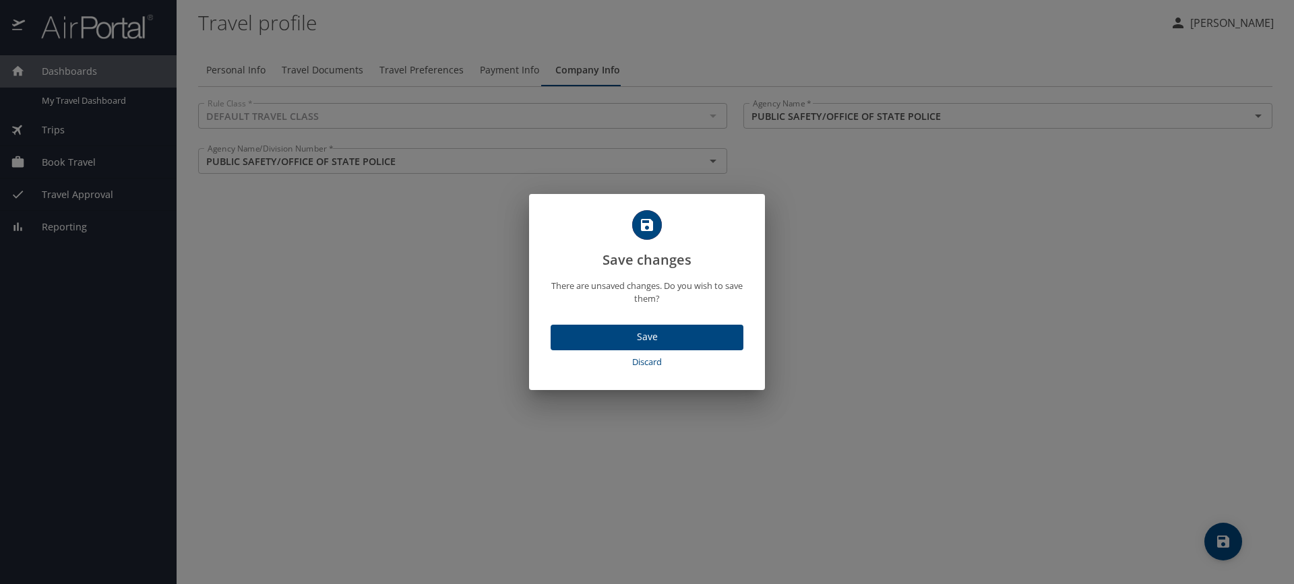
click at [675, 337] on span "Save" at bounding box center [646, 337] width 171 height 17
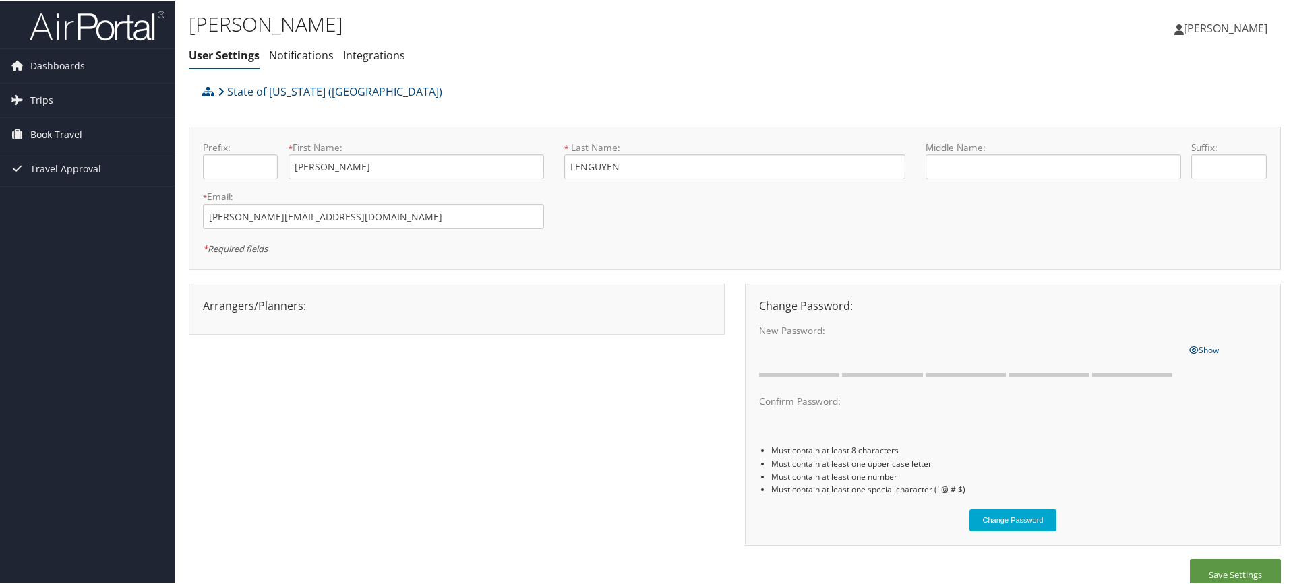
click at [315, 56] on link "Notifications" at bounding box center [301, 54] width 65 height 15
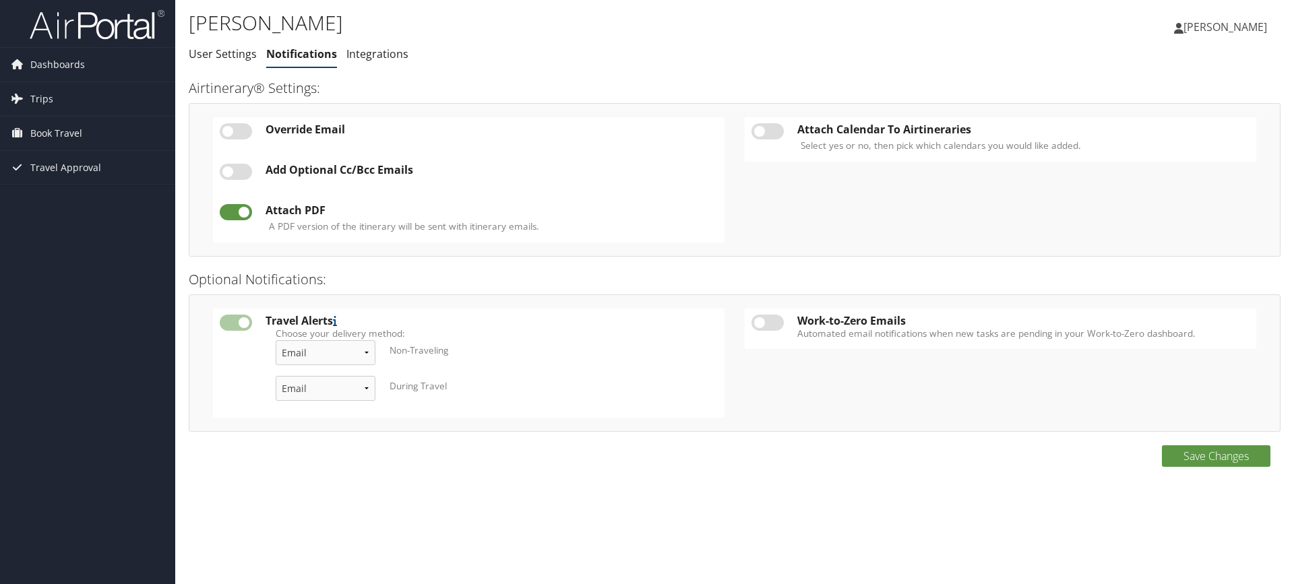
click at [382, 57] on link "Integrations" at bounding box center [377, 54] width 62 height 15
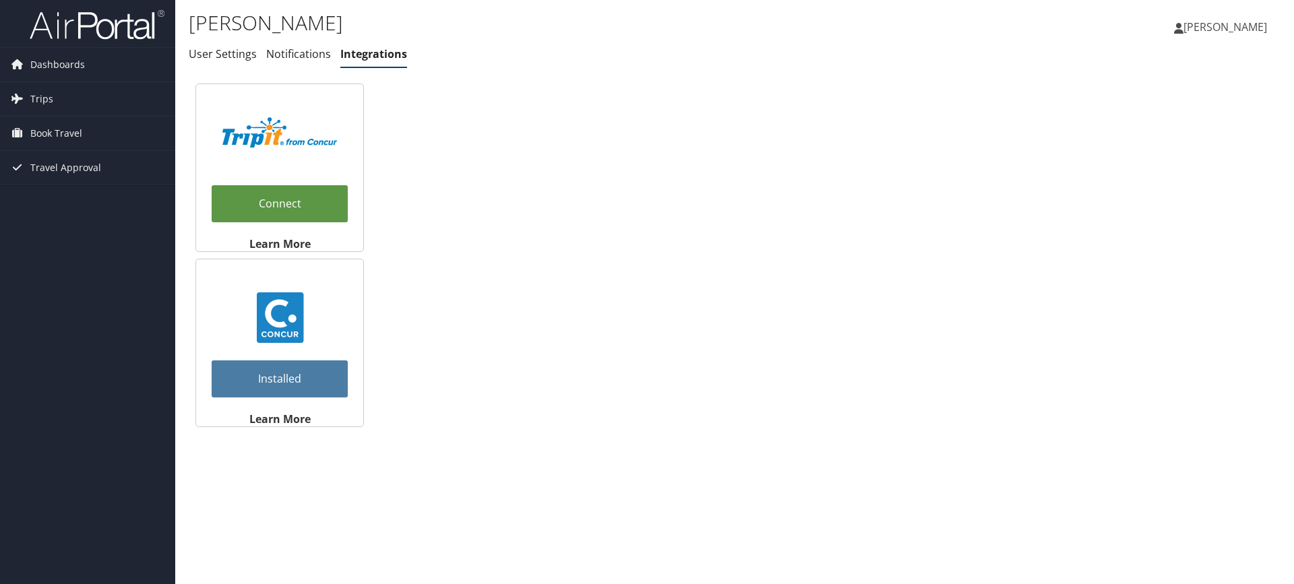
click at [71, 63] on span "Dashboards" at bounding box center [57, 65] width 55 height 34
click at [47, 151] on span "Book Travel" at bounding box center [56, 154] width 52 height 34
click at [59, 201] on link "Book/Manage Online Trips" at bounding box center [87, 201] width 175 height 20
